Goal: Find specific page/section: Find specific page/section

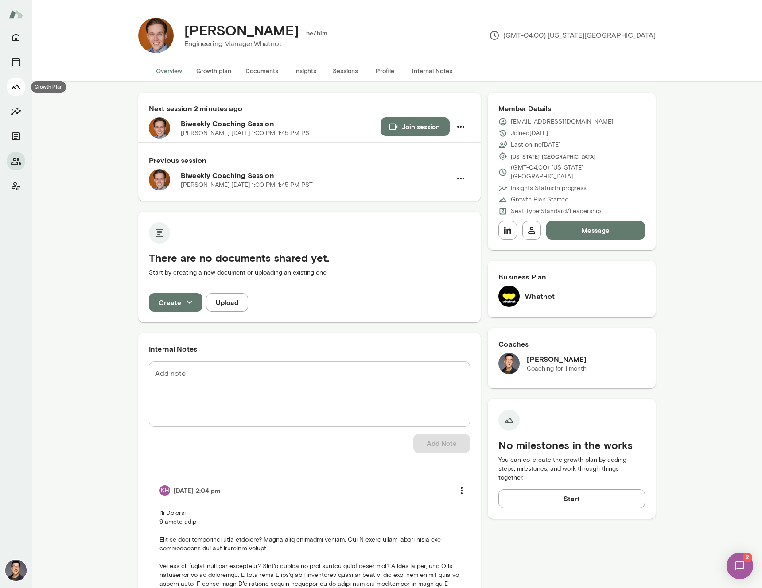
click at [18, 86] on icon "Growth Plan" at bounding box center [16, 87] width 9 height 5
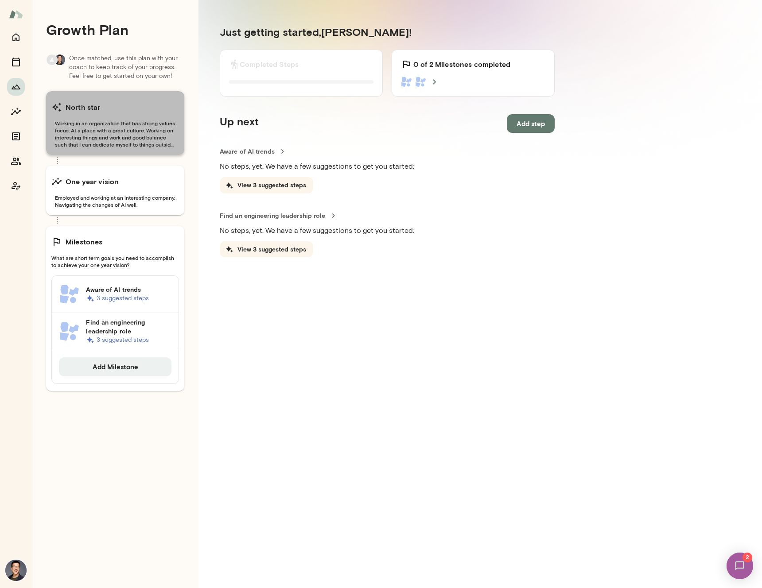
click at [111, 128] on span "Working in an organization that has strong values focus. At a place with a grea…" at bounding box center [115, 134] width 128 height 28
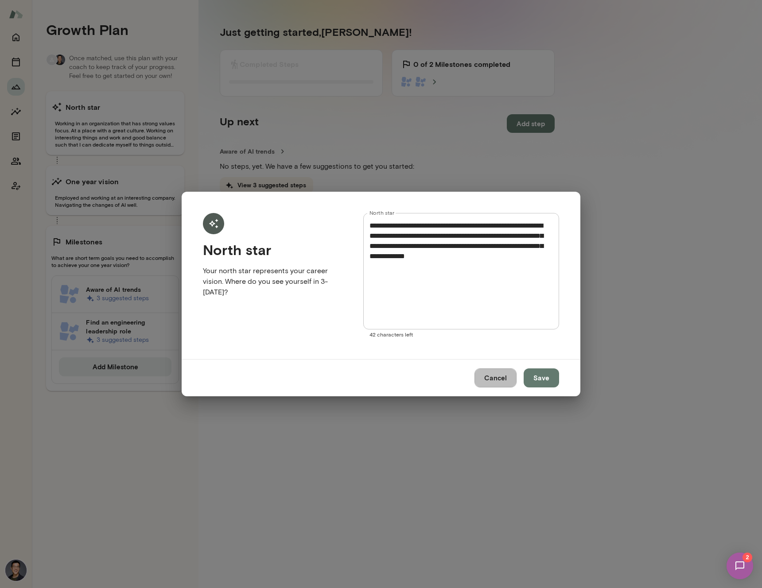
click at [492, 378] on button "Cancel" at bounding box center [496, 378] width 42 height 19
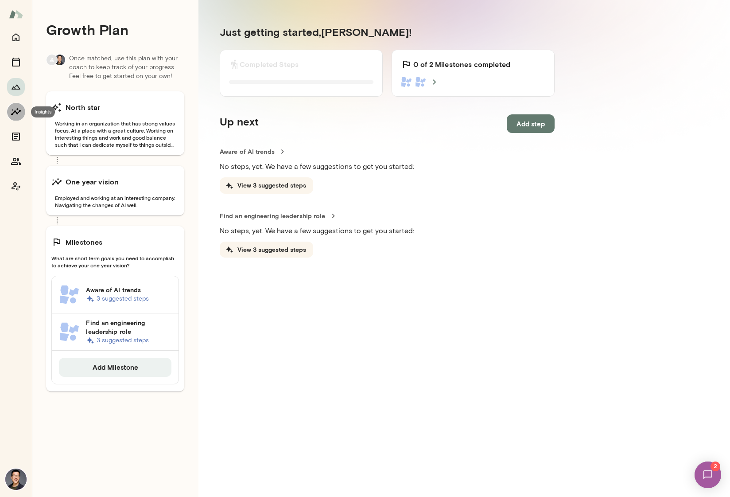
click at [16, 112] on icon "Insights" at bounding box center [16, 111] width 11 height 11
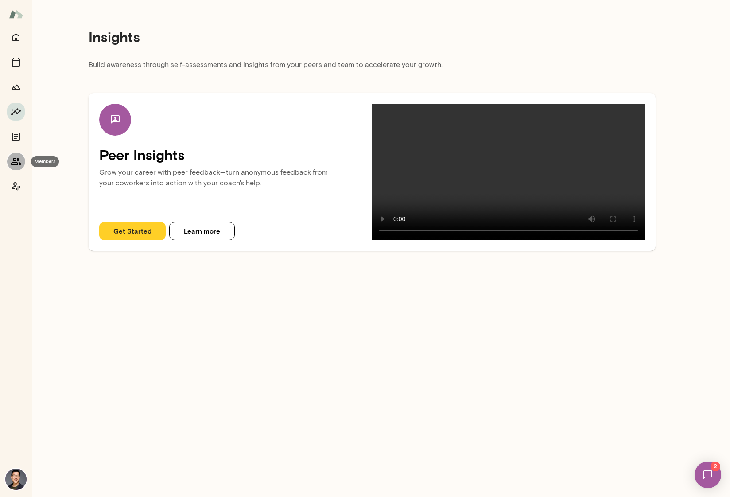
click at [19, 160] on icon "Members" at bounding box center [16, 161] width 10 height 7
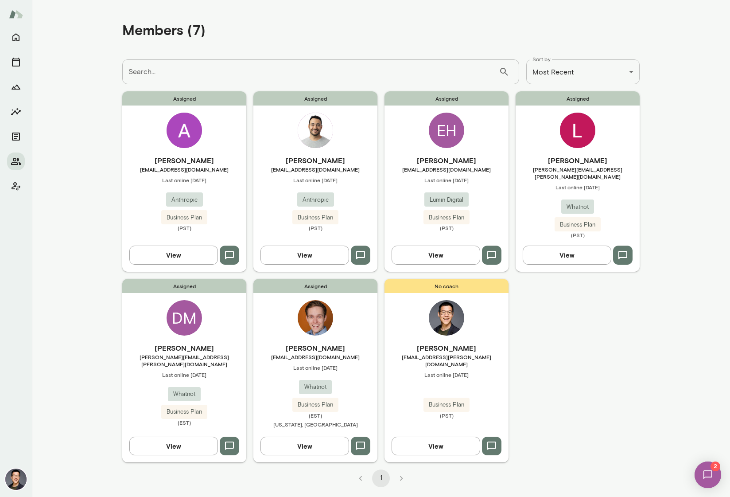
click at [203, 353] on span "[PERSON_NAME][EMAIL_ADDRESS][PERSON_NAME][DOMAIN_NAME]" at bounding box center [184, 360] width 124 height 14
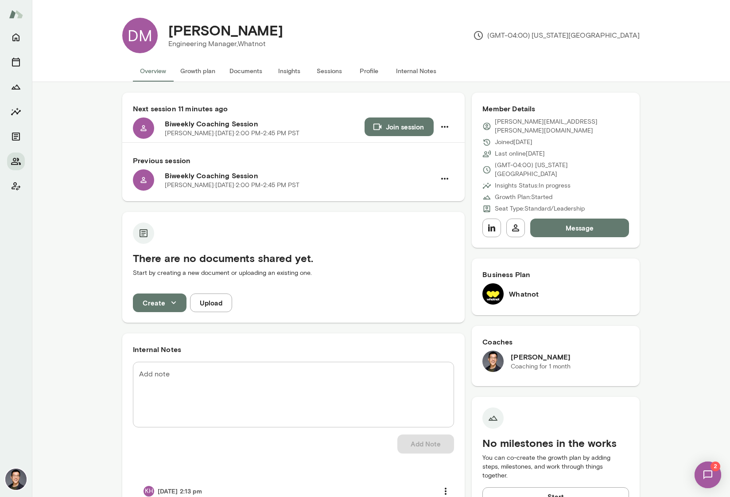
click at [196, 77] on button "Growth plan" at bounding box center [197, 70] width 49 height 21
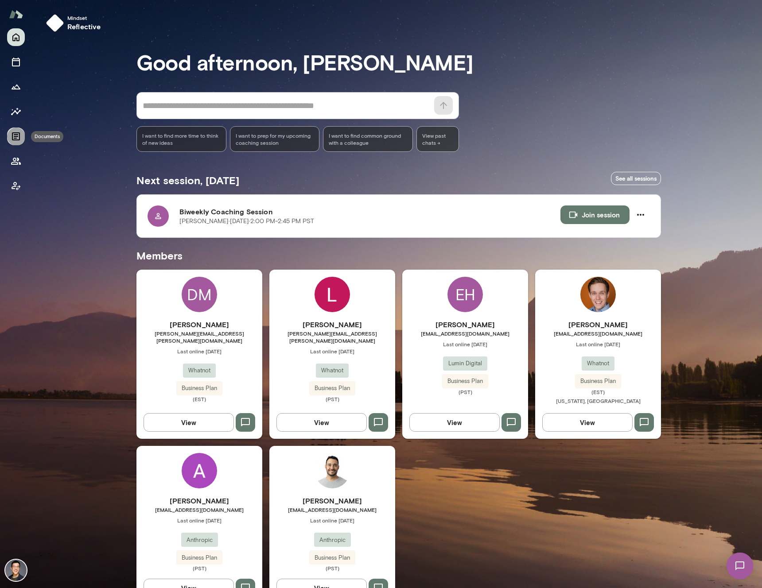
click at [14, 139] on icon "Documents" at bounding box center [16, 136] width 11 height 11
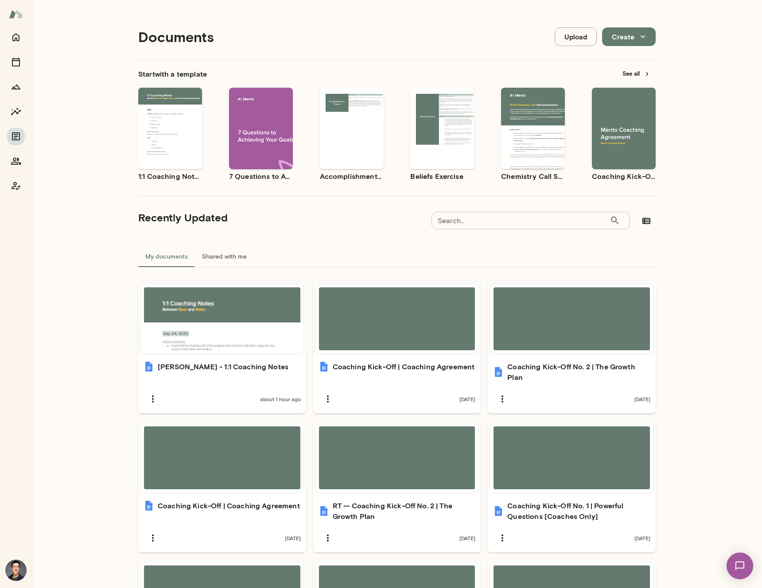
click at [478, 218] on input "Search..." at bounding box center [521, 221] width 178 height 18
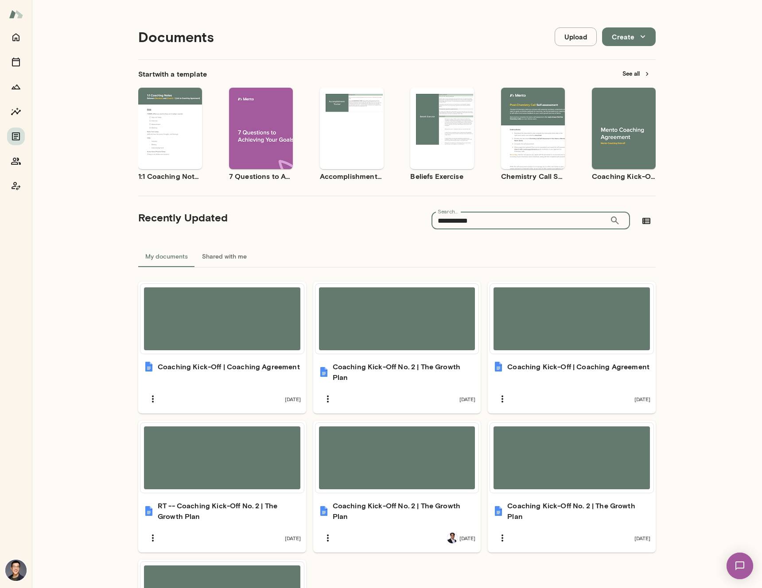
type input "**********"
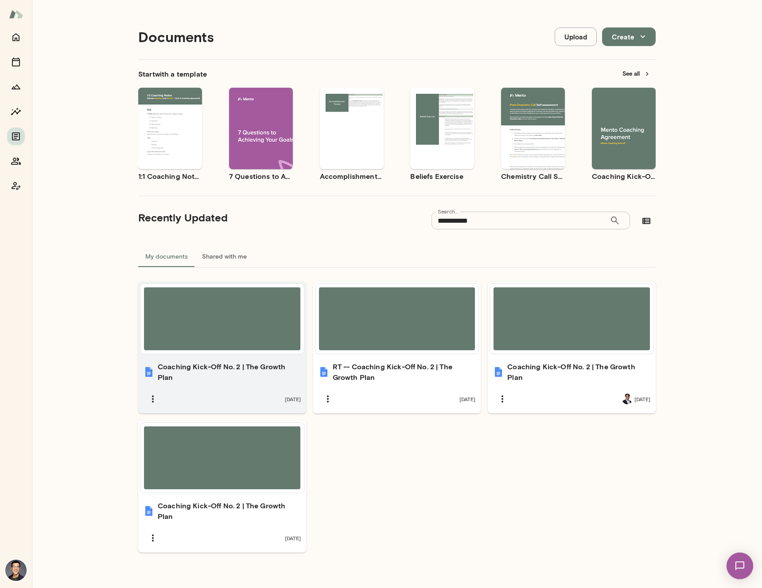
click at [227, 385] on div "Coaching Kick-Off No. 2 | The Growth Plan 21 days ago" at bounding box center [222, 385] width 168 height 58
